Goal: Transaction & Acquisition: Purchase product/service

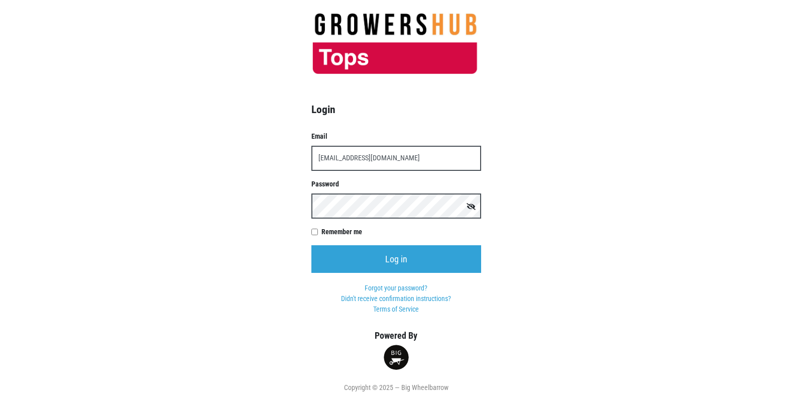
click at [377, 158] on input "[EMAIL_ADDRESS][DOMAIN_NAME]" at bounding box center [396, 158] width 170 height 25
type input "t00358p0@topsmarkets.com"
click at [311, 245] on input "Log in" at bounding box center [396, 259] width 170 height 28
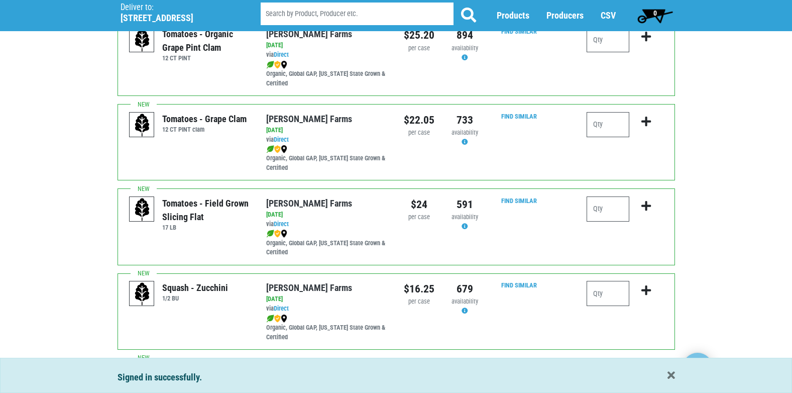
scroll to position [603, 0]
click at [612, 215] on input "number" at bounding box center [608, 208] width 43 height 25
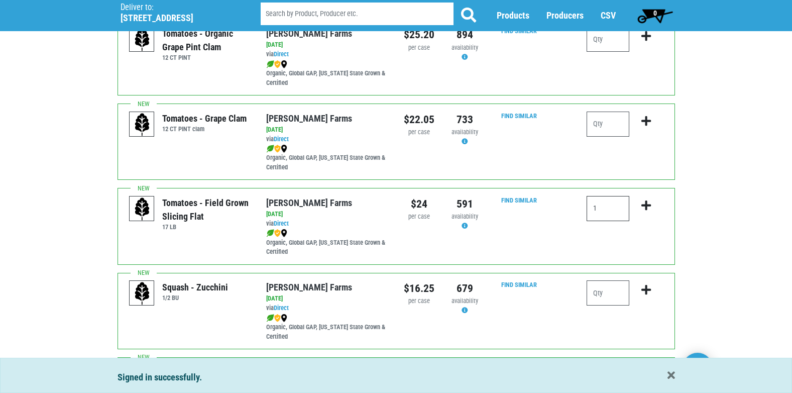
type input "1"
click at [646, 206] on icon "submit" at bounding box center [646, 205] width 10 height 11
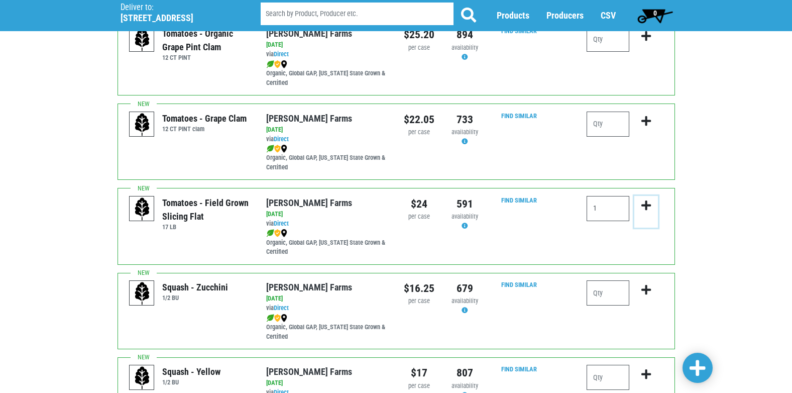
click at [644, 202] on icon "submit" at bounding box center [646, 205] width 10 height 11
click at [643, 205] on icon "submit" at bounding box center [646, 205] width 10 height 11
click at [646, 206] on icon "submit" at bounding box center [646, 205] width 10 height 11
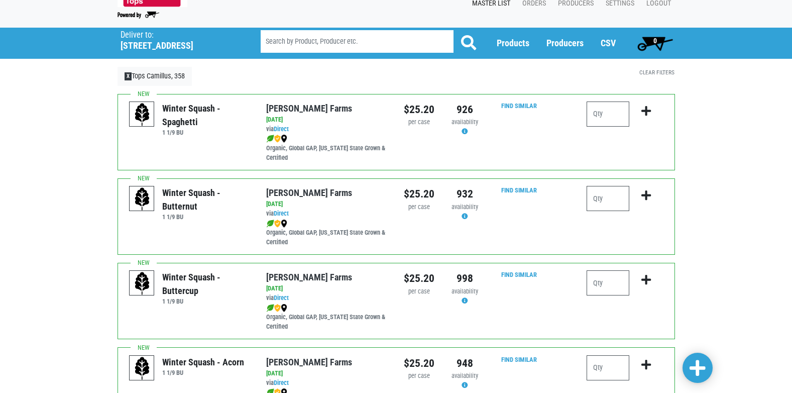
scroll to position [0, 0]
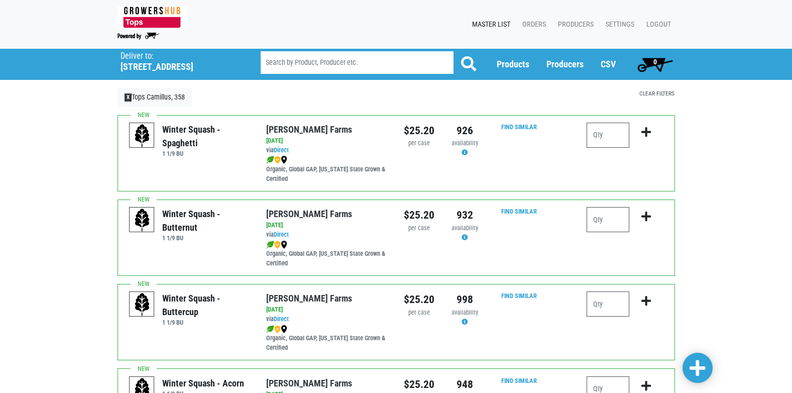
click at [657, 93] on link "Clear Filters" at bounding box center [656, 93] width 35 height 7
click at [655, 23] on link "Logout" at bounding box center [656, 24] width 37 height 19
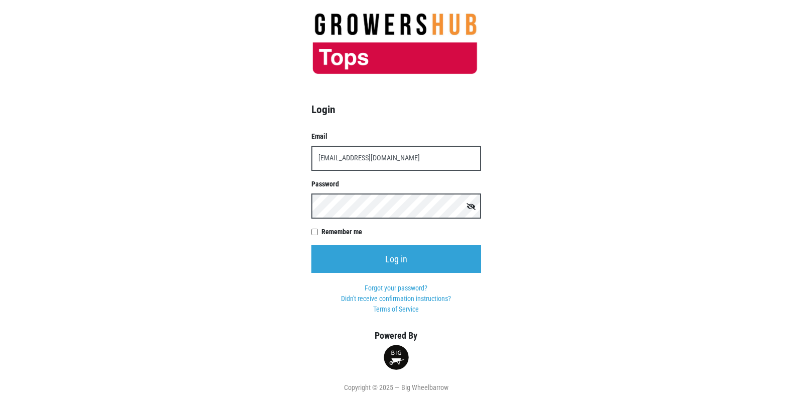
type input "[EMAIL_ADDRESS][DOMAIN_NAME]"
click at [311, 245] on input "Log in" at bounding box center [396, 259] width 170 height 28
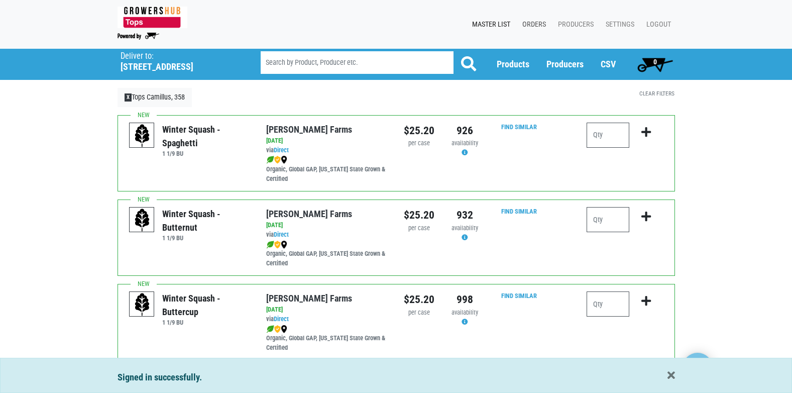
click at [534, 24] on link "Orders" at bounding box center [532, 24] width 36 height 19
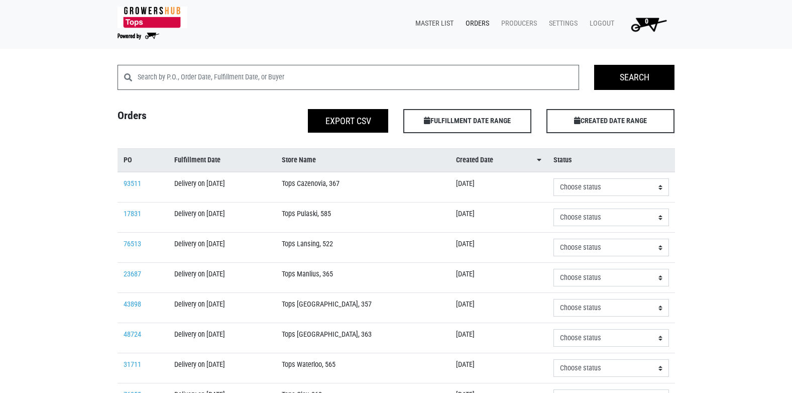
click at [446, 25] on link "Master List" at bounding box center [432, 23] width 50 height 19
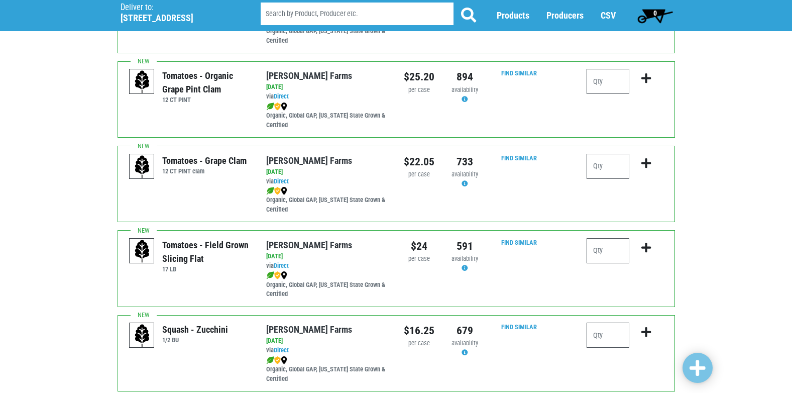
scroll to position [611, 0]
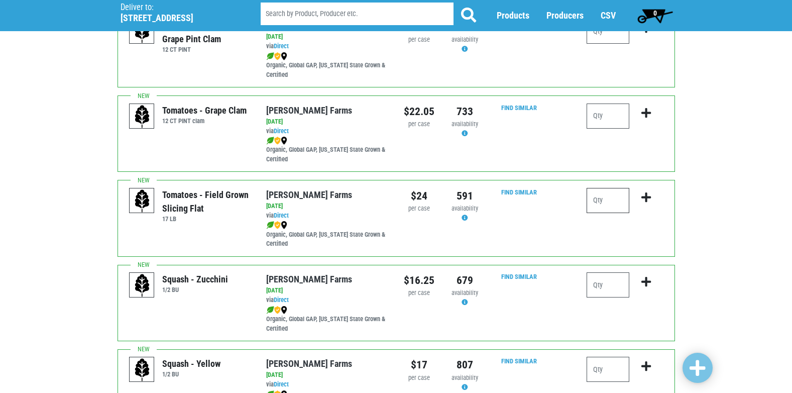
click at [610, 202] on input "number" at bounding box center [608, 200] width 43 height 25
type input "1"
click at [645, 201] on icon "submit" at bounding box center [646, 197] width 10 height 11
click at [646, 195] on icon "submit" at bounding box center [646, 197] width 10 height 11
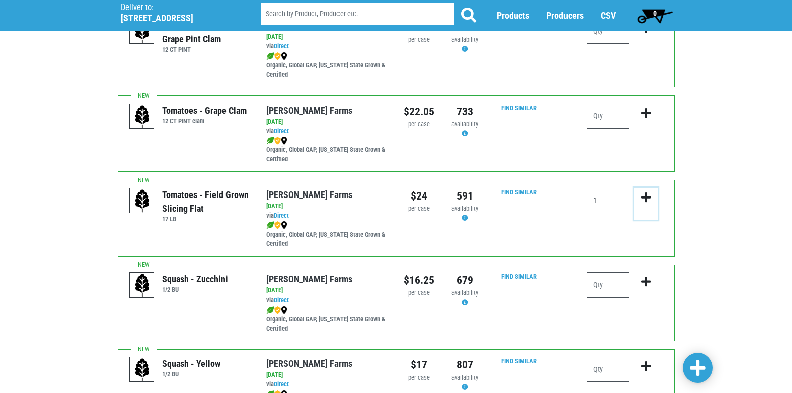
click at [646, 195] on icon "submit" at bounding box center [646, 197] width 10 height 11
click at [646, 196] on icon "submit" at bounding box center [646, 197] width 10 height 11
drag, startPoint x: 592, startPoint y: 287, endPoint x: 597, endPoint y: 287, distance: 5.5
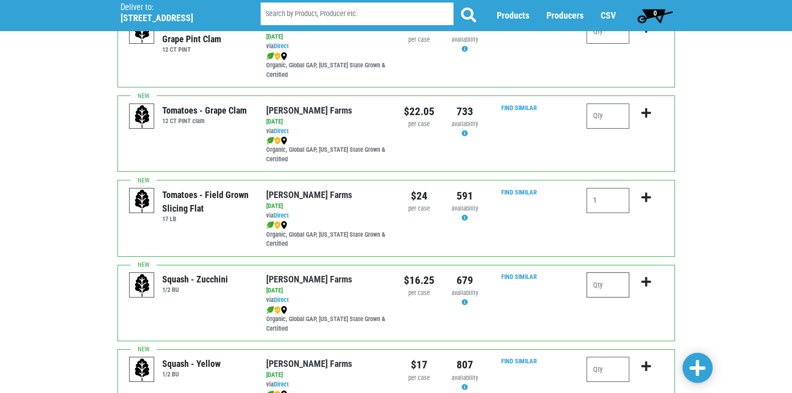
click at [594, 287] on input "number" at bounding box center [608, 284] width 43 height 25
type input "1"
click at [644, 282] on icon "submit" at bounding box center [646, 281] width 10 height 11
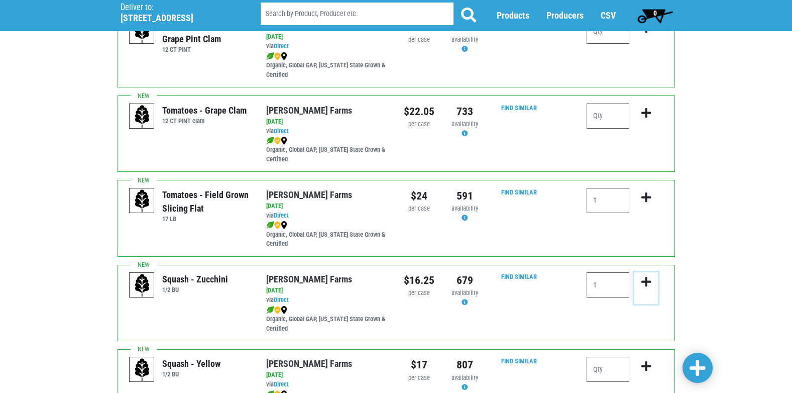
click at [644, 282] on icon "submit" at bounding box center [646, 281] width 10 height 11
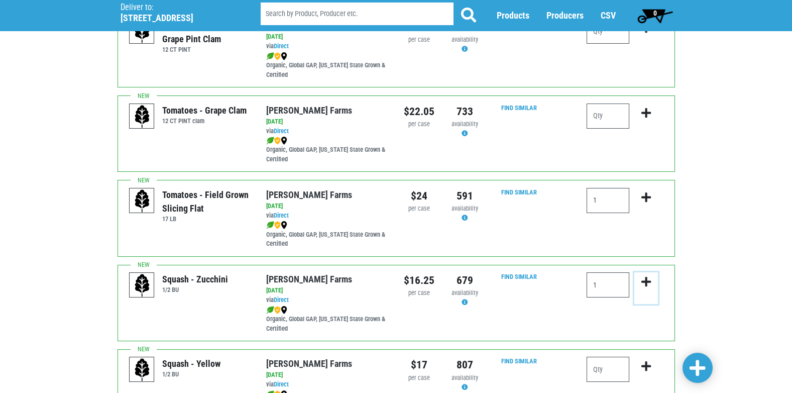
click at [644, 282] on icon "submit" at bounding box center [646, 281] width 10 height 11
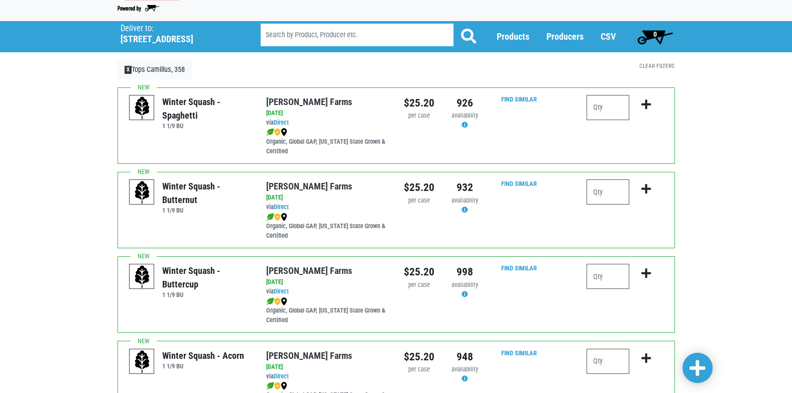
scroll to position [0, 0]
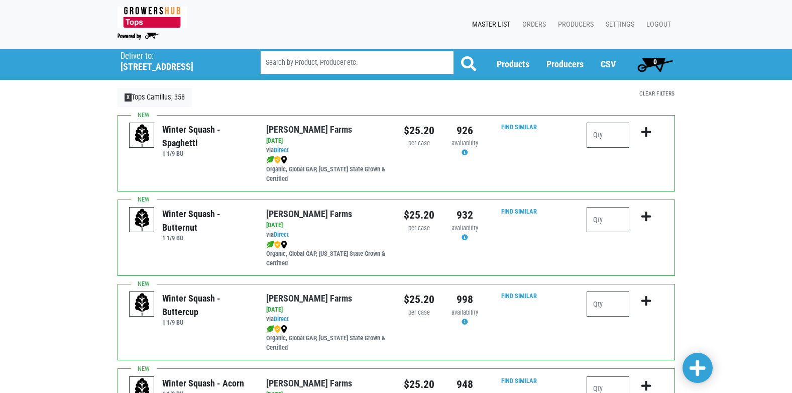
click at [650, 93] on link "Clear Filters" at bounding box center [656, 93] width 35 height 7
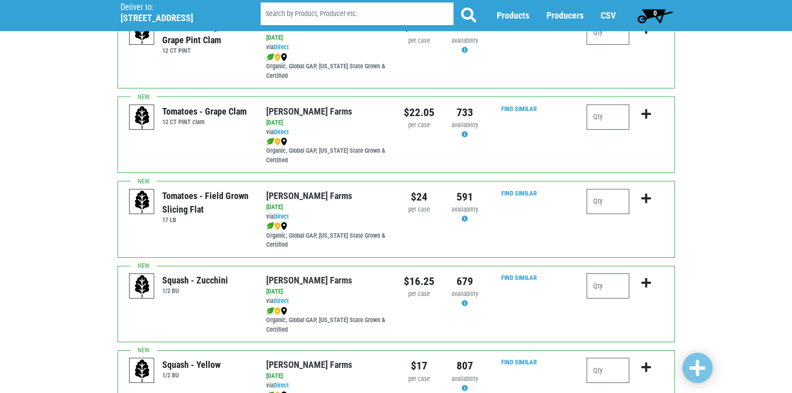
scroll to position [660, 0]
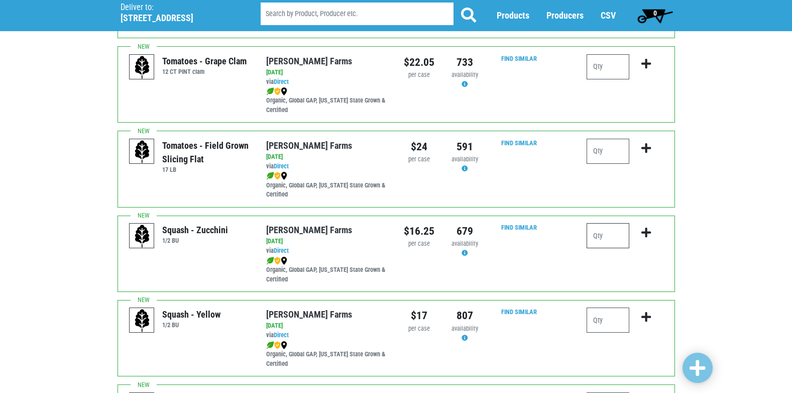
click at [607, 240] on input "number" at bounding box center [608, 235] width 43 height 25
type input "1"
click at [646, 231] on icon "submit" at bounding box center [646, 232] width 10 height 11
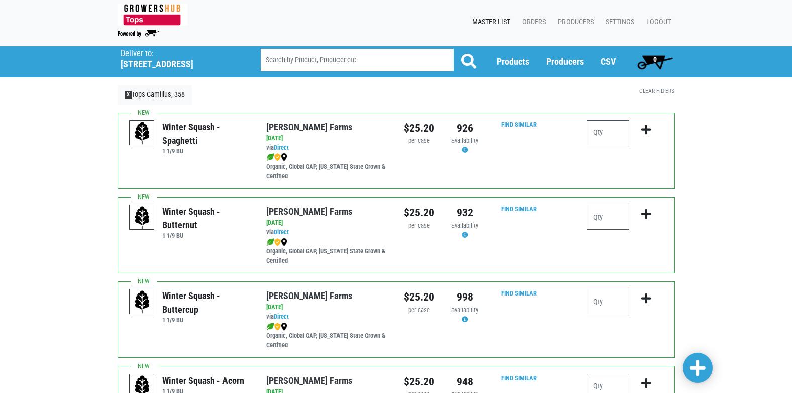
scroll to position [0, 0]
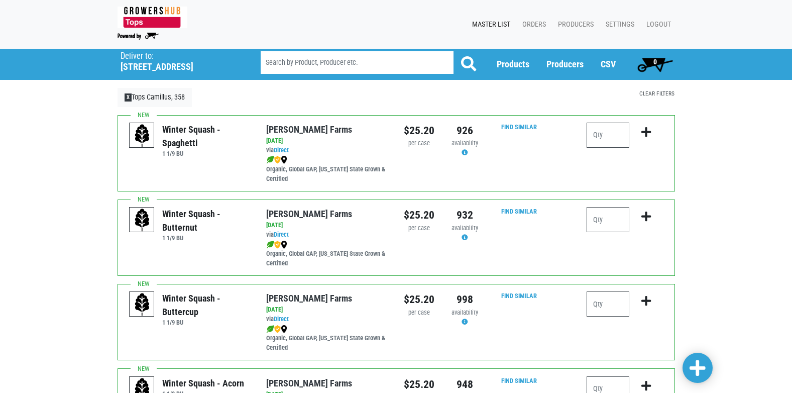
click at [662, 93] on link "Clear Filters" at bounding box center [656, 93] width 35 height 7
click at [656, 25] on link "Logout" at bounding box center [656, 24] width 37 height 19
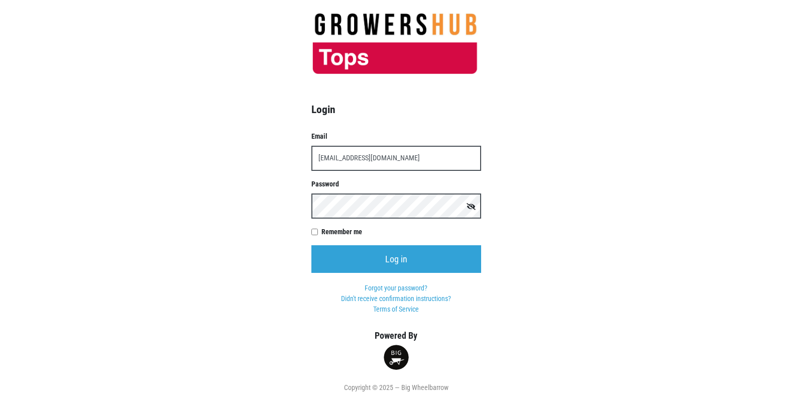
type input "[EMAIL_ADDRESS][DOMAIN_NAME]"
click at [311, 245] on input "Log in" at bounding box center [396, 259] width 170 height 28
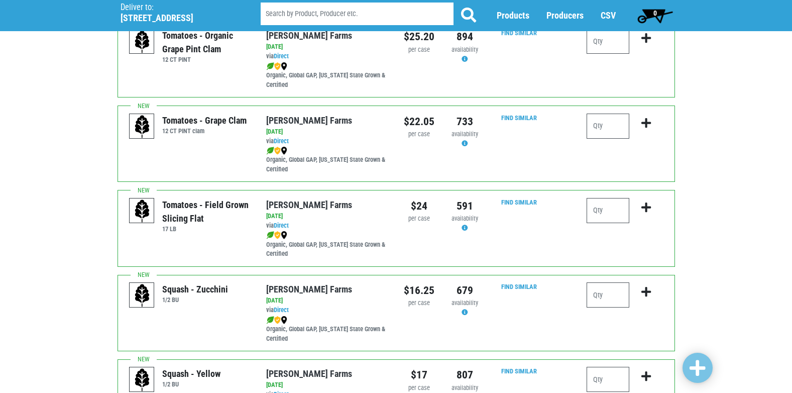
scroll to position [603, 0]
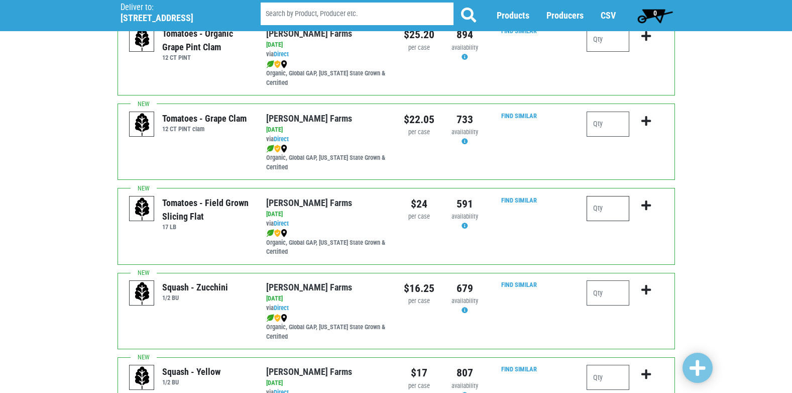
click at [619, 209] on input "number" at bounding box center [608, 208] width 43 height 25
type input "1"
click at [646, 206] on icon "submit" at bounding box center [646, 205] width 10 height 11
click at [618, 280] on input "number" at bounding box center [608, 292] width 43 height 25
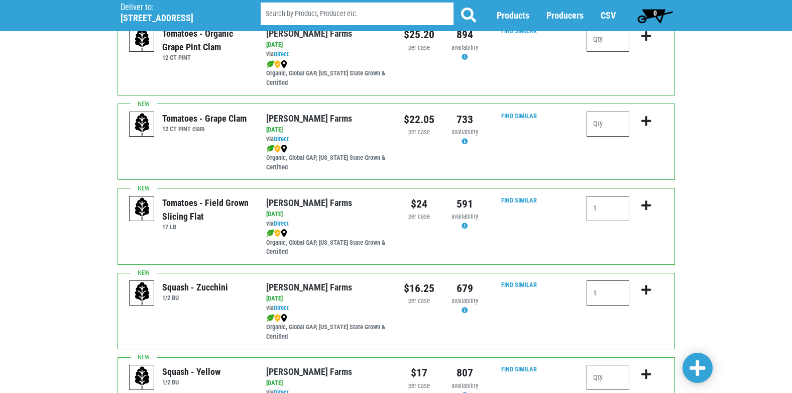
type input "1"
click at [645, 291] on icon "submit" at bounding box center [646, 289] width 10 height 11
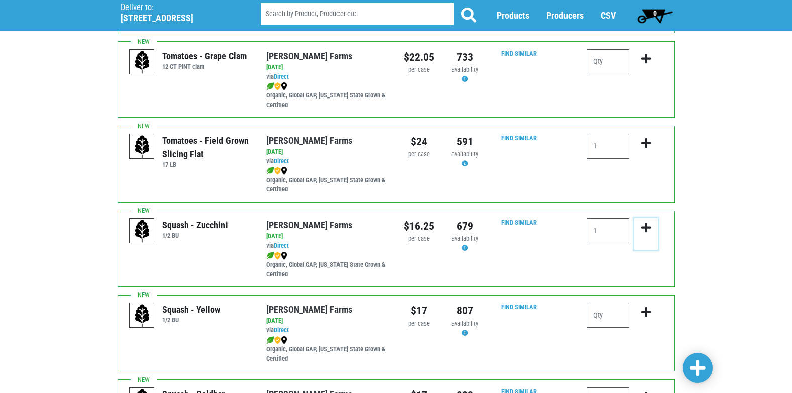
scroll to position [703, 0]
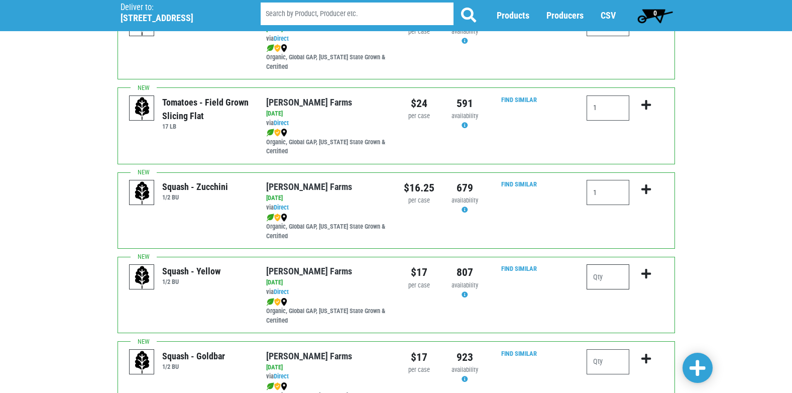
click at [611, 278] on input "number" at bounding box center [608, 276] width 43 height 25
type input "1"
click at [648, 274] on icon "submit" at bounding box center [646, 273] width 10 height 11
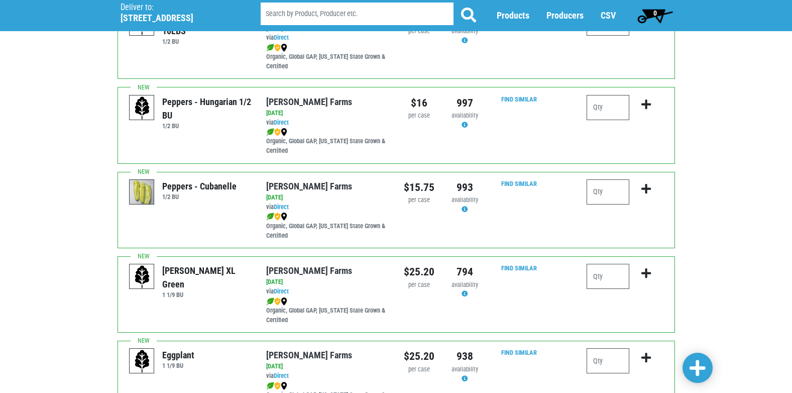
scroll to position [1406, 0]
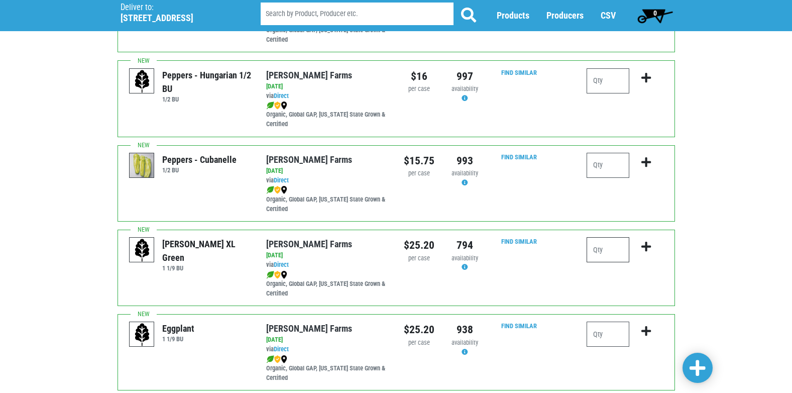
click at [619, 250] on input "number" at bounding box center [608, 249] width 43 height 25
type input "1"
click at [647, 244] on icon "submit" at bounding box center [646, 246] width 10 height 11
click at [645, 247] on icon "submit" at bounding box center [646, 246] width 10 height 11
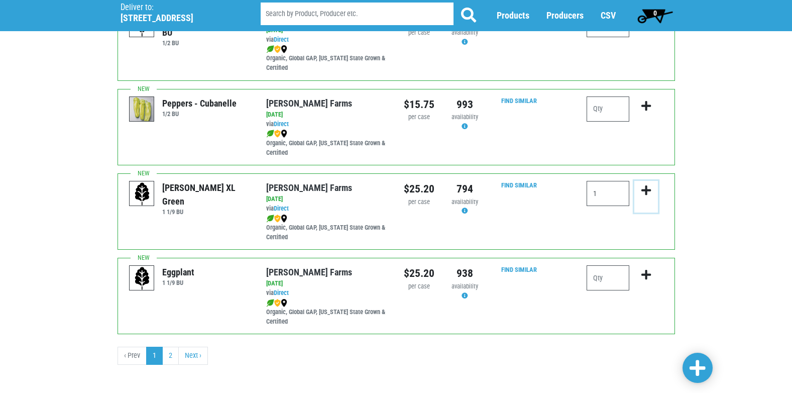
scroll to position [1468, 0]
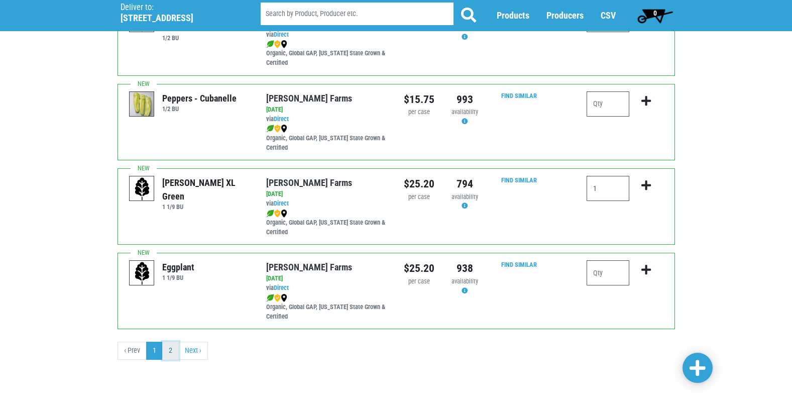
click at [167, 353] on link "2" at bounding box center [170, 351] width 17 height 18
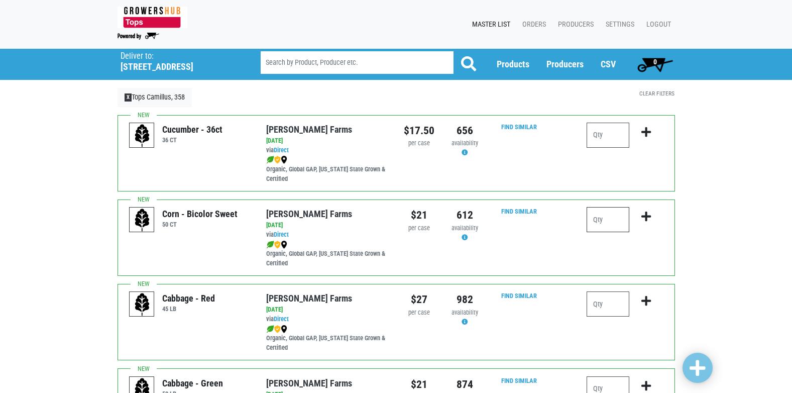
click at [604, 221] on input "number" at bounding box center [608, 219] width 43 height 25
type input "6"
click at [646, 215] on icon "submit" at bounding box center [646, 216] width 10 height 11
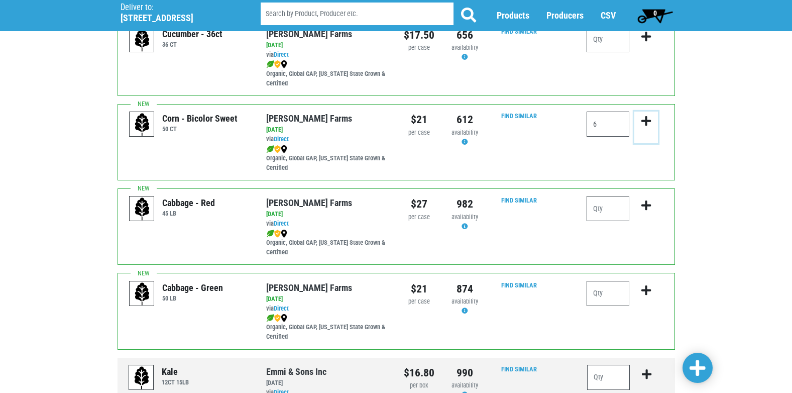
scroll to position [100, 0]
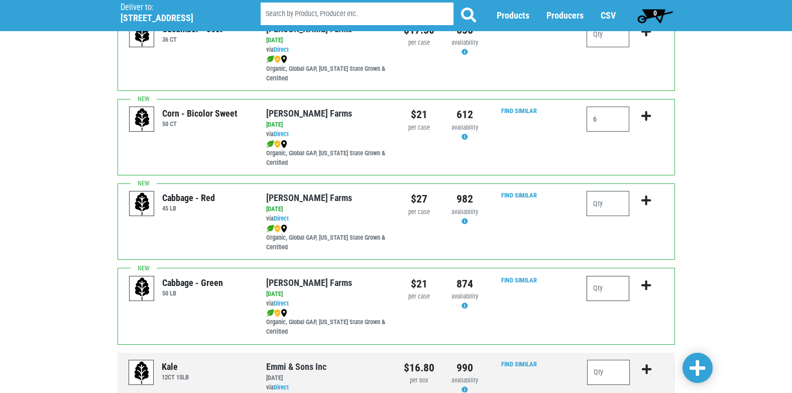
click at [603, 294] on input "number" at bounding box center [608, 288] width 43 height 25
type input "1"
click at [644, 285] on icon "submit" at bounding box center [646, 285] width 10 height 11
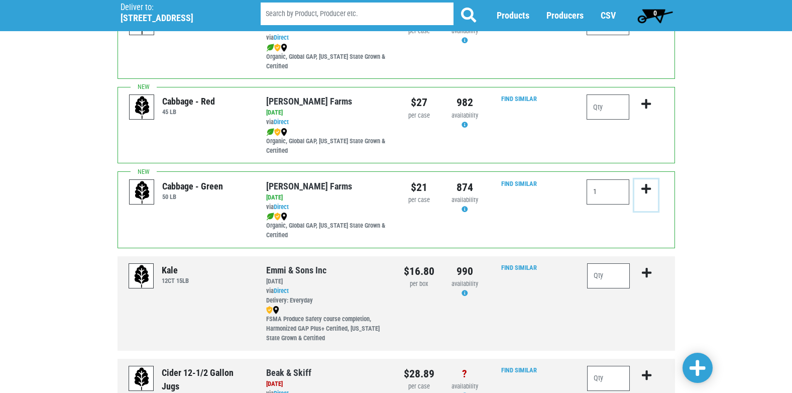
scroll to position [201, 0]
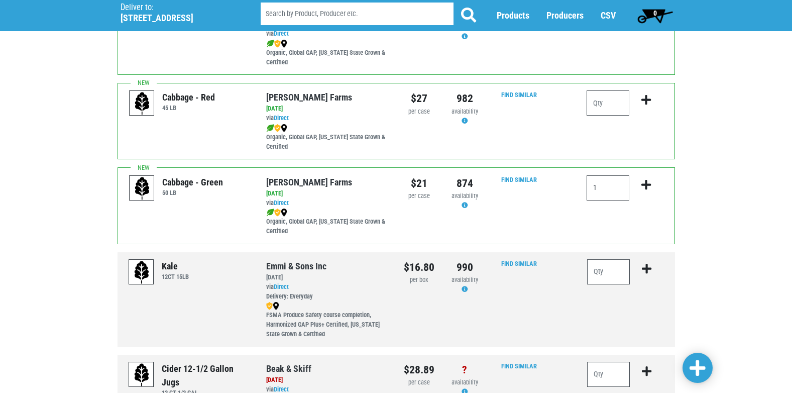
click at [696, 368] on span at bounding box center [698, 368] width 16 height 18
click at [695, 368] on span at bounding box center [698, 368] width 16 height 18
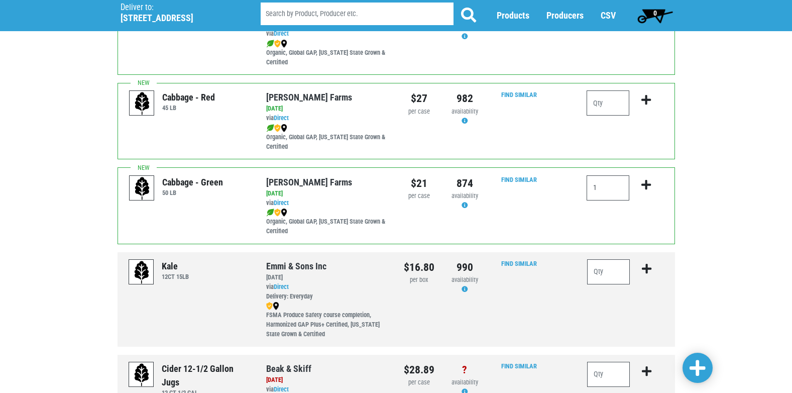
click at [695, 368] on span at bounding box center [698, 368] width 16 height 18
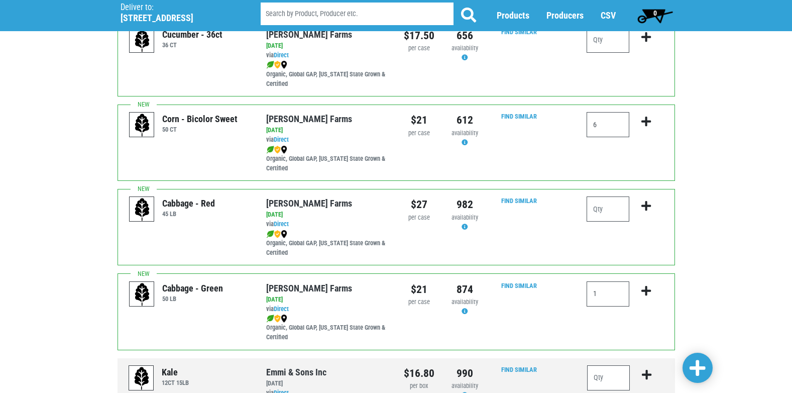
scroll to position [0, 0]
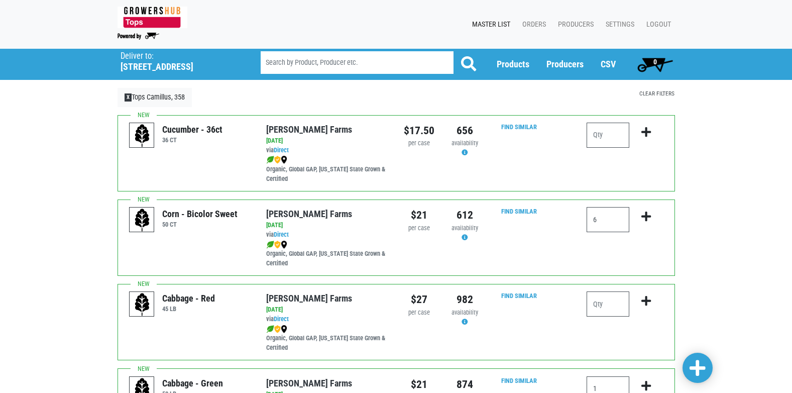
click at [650, 94] on link "Clear Filters" at bounding box center [656, 93] width 35 height 7
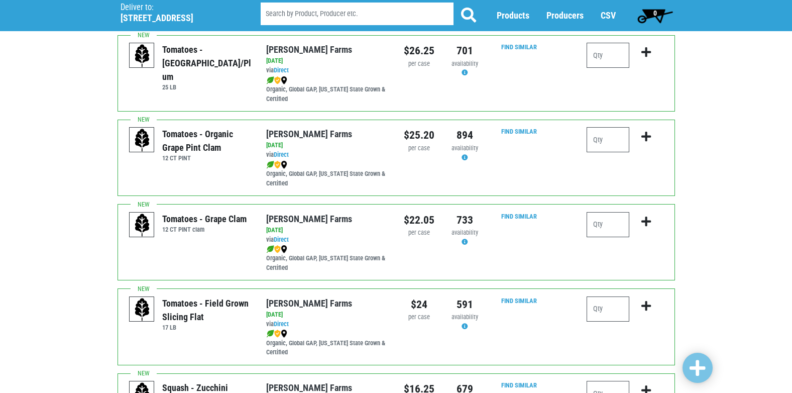
scroll to position [553, 0]
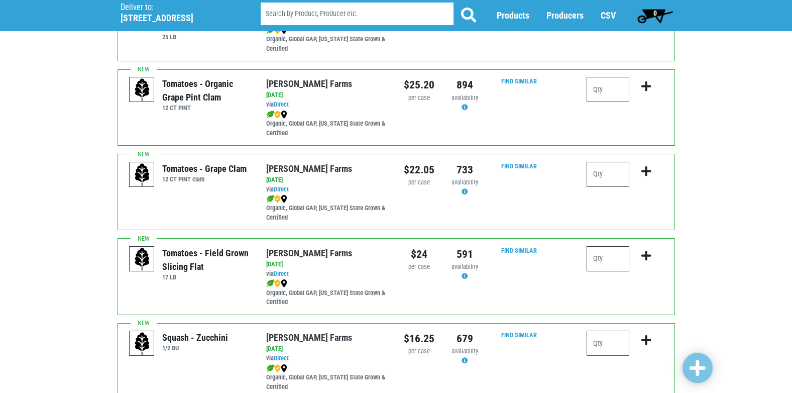
click at [621, 254] on input "number" at bounding box center [608, 258] width 43 height 25
type input "1"
click at [645, 255] on icon "submit" at bounding box center [646, 255] width 10 height 11
drag, startPoint x: 645, startPoint y: 255, endPoint x: 743, endPoint y: 276, distance: 99.7
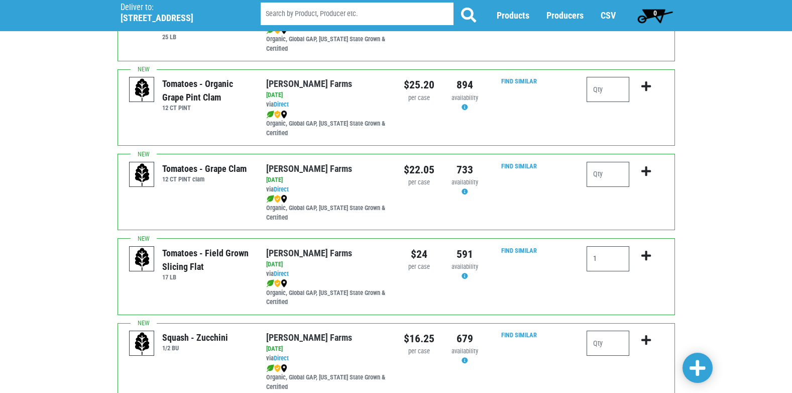
click at [743, 276] on div "Deliver To Tops Camillus, 358 (5335 W Genesee St, Camillus, NY 13031, USA) Deli…" at bounding box center [396, 389] width 792 height 1787
click at [645, 258] on icon "submit" at bounding box center [646, 255] width 10 height 11
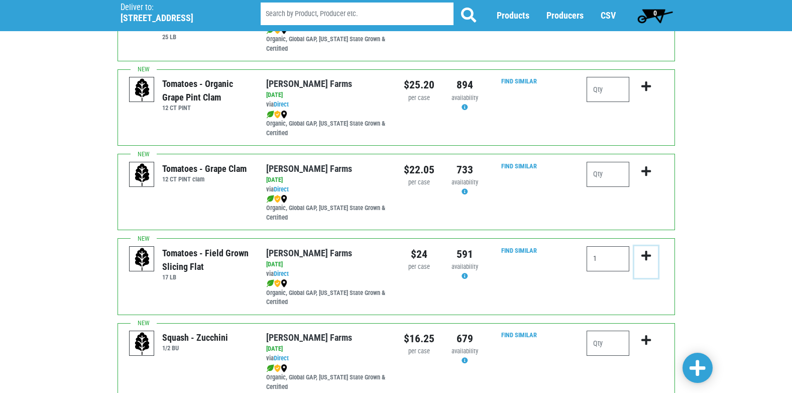
click at [645, 258] on icon "submit" at bounding box center [646, 255] width 10 height 11
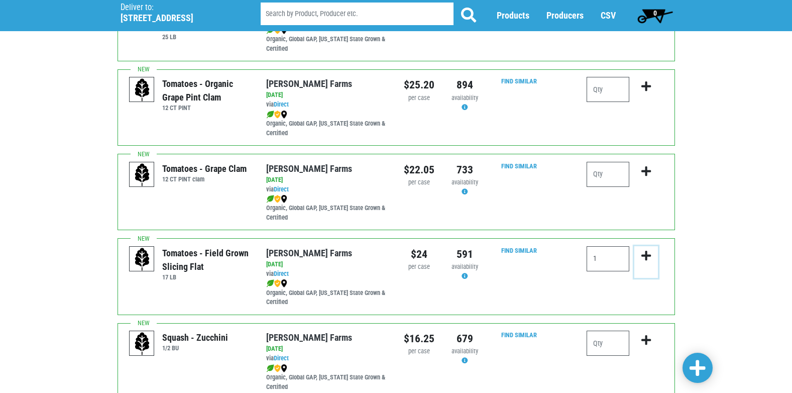
click at [645, 258] on icon "submit" at bounding box center [646, 255] width 10 height 11
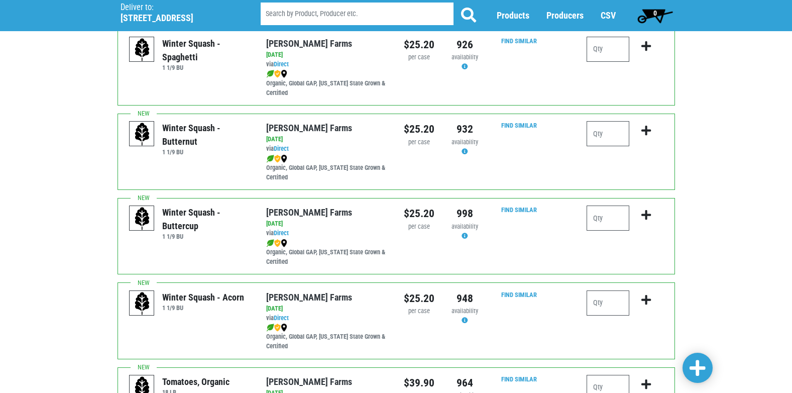
scroll to position [0, 0]
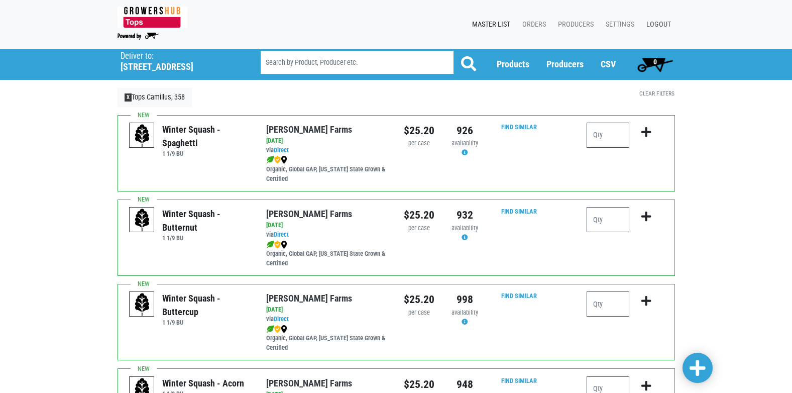
click at [666, 26] on link "Logout" at bounding box center [656, 24] width 37 height 19
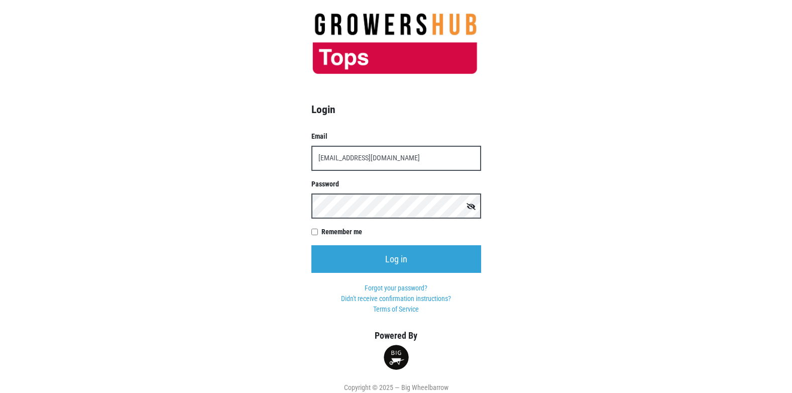
type input "[EMAIL_ADDRESS][DOMAIN_NAME]"
click at [311, 245] on input "Log in" at bounding box center [396, 259] width 170 height 28
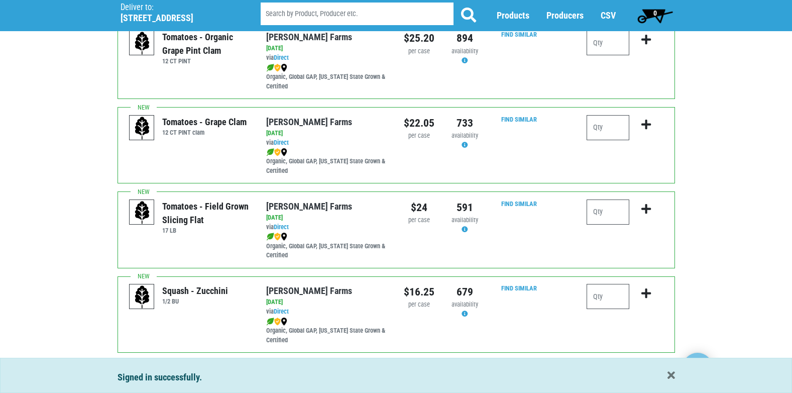
scroll to position [603, 0]
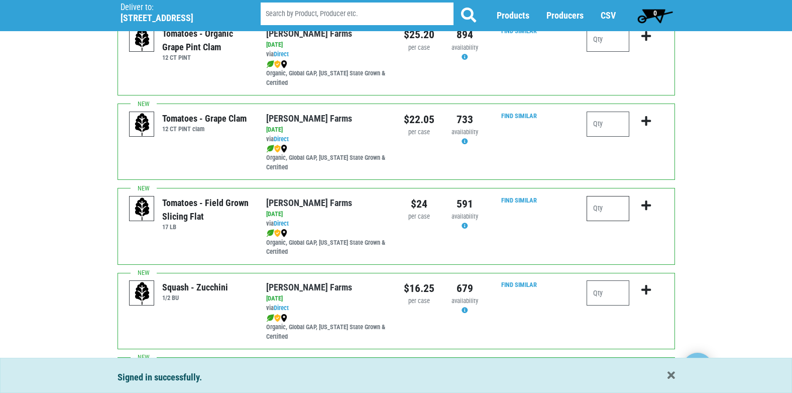
click at [621, 207] on input "number" at bounding box center [608, 208] width 43 height 25
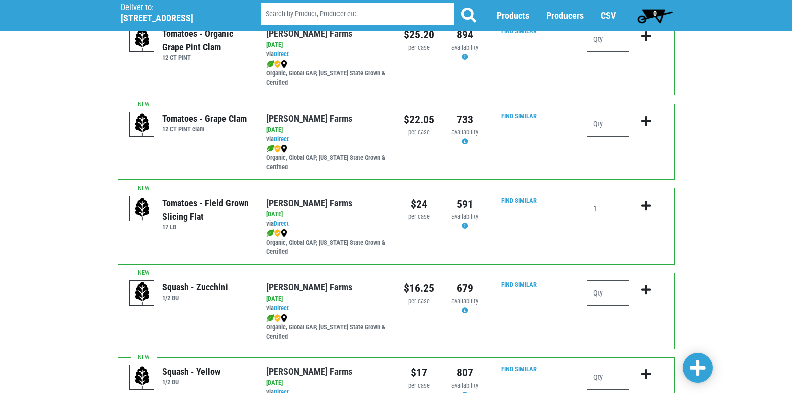
type input "1"
click at [647, 206] on icon "submit" at bounding box center [646, 205] width 10 height 11
click at [699, 366] on span at bounding box center [698, 368] width 16 height 18
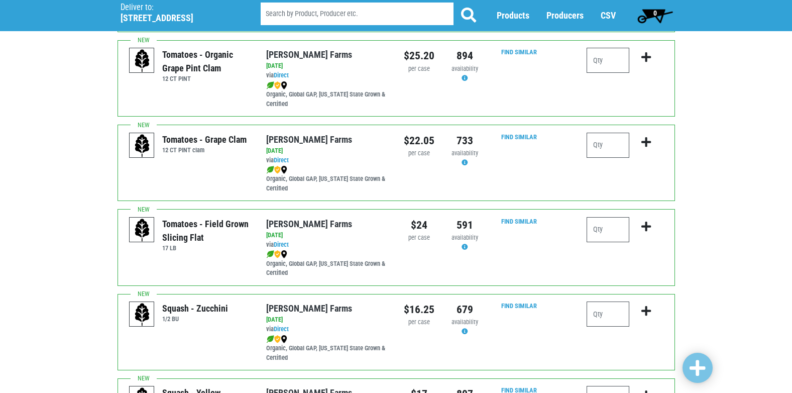
scroll to position [603, 0]
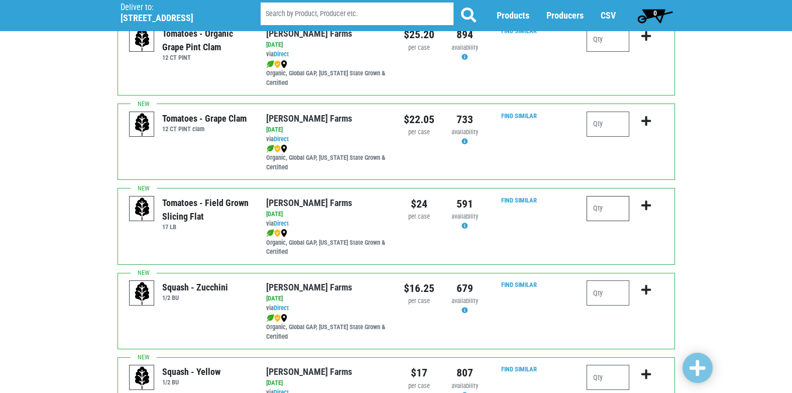
click at [623, 210] on input "number" at bounding box center [608, 208] width 43 height 25
type input "1"
click at [644, 206] on icon "submit" at bounding box center [646, 205] width 10 height 11
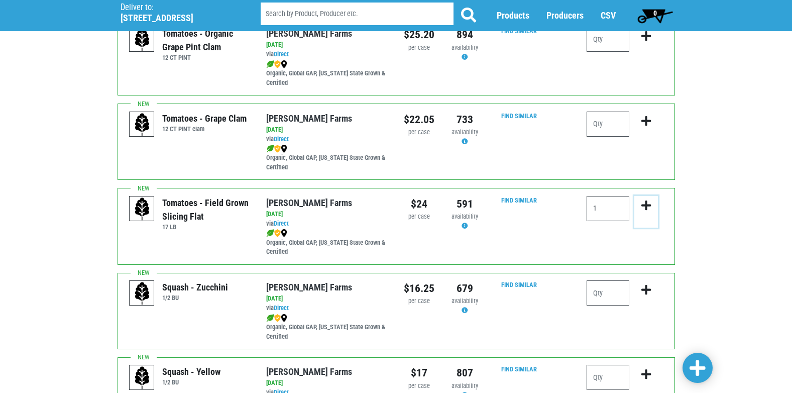
click at [644, 206] on icon "submit" at bounding box center [646, 205] width 10 height 11
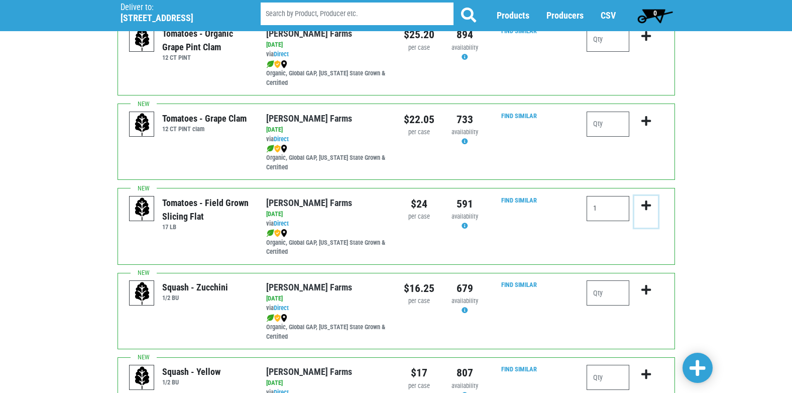
click at [644, 206] on icon "submit" at bounding box center [646, 205] width 10 height 11
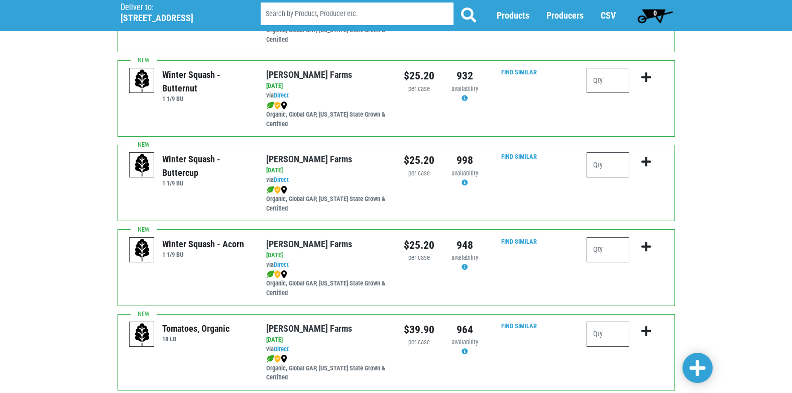
scroll to position [0, 0]
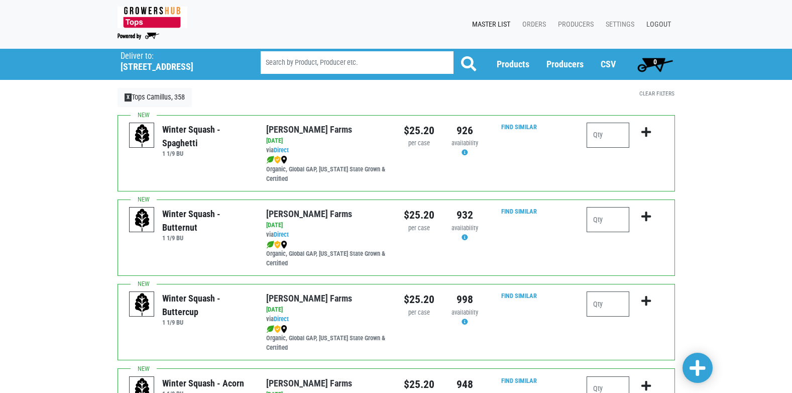
click at [646, 22] on link "Logout" at bounding box center [656, 24] width 37 height 19
